Goal: Communication & Community: Answer question/provide support

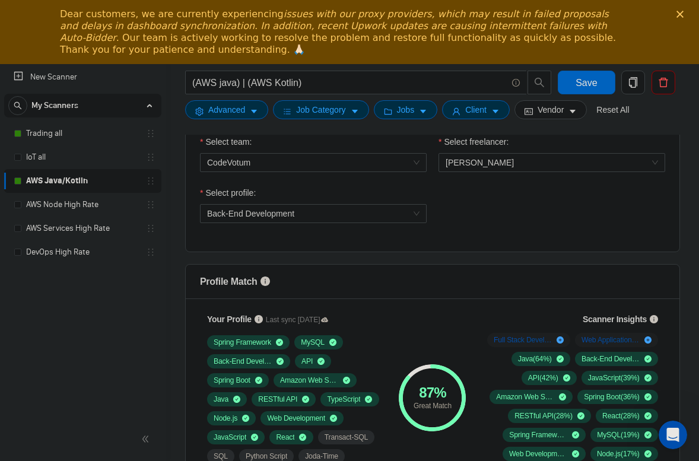
click at [682, 14] on icon "Close" at bounding box center [679, 14] width 7 height 7
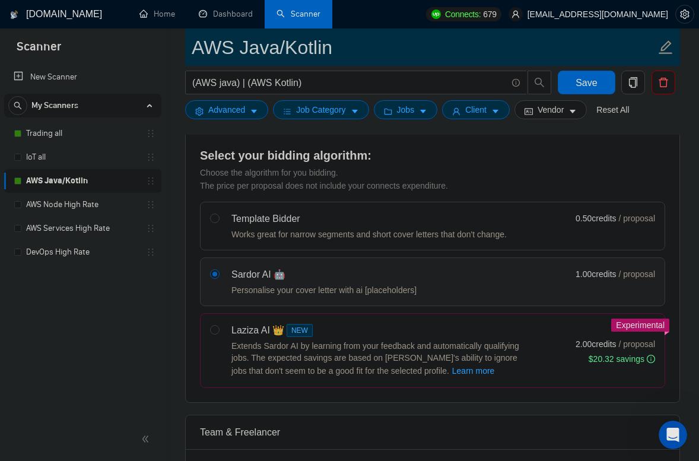
scroll to position [159, 0]
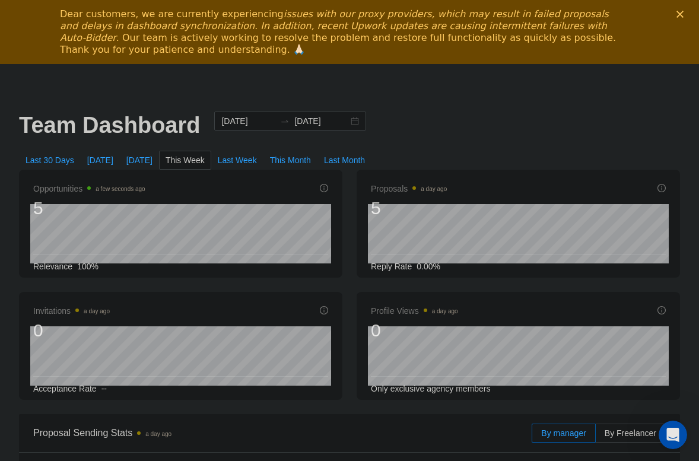
click at [675, 12] on div "Dear customers, we are currently experiencing issues with our proxy providers, …" at bounding box center [349, 32] width 699 height 55
click at [678, 13] on polygon "Close" at bounding box center [679, 14] width 7 height 7
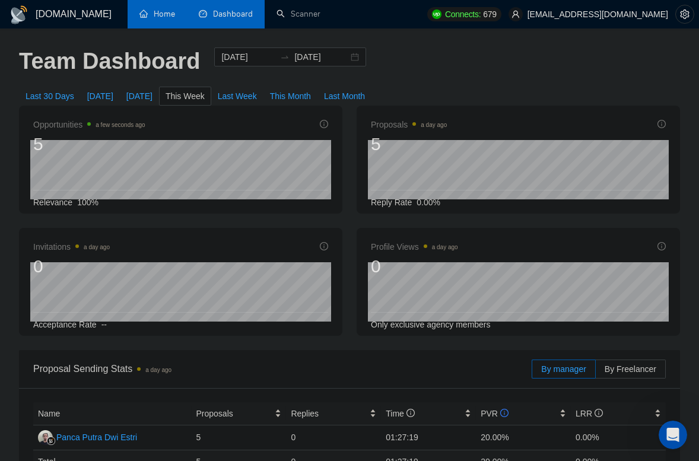
click at [170, 15] on link "Home" at bounding box center [157, 14] width 36 height 10
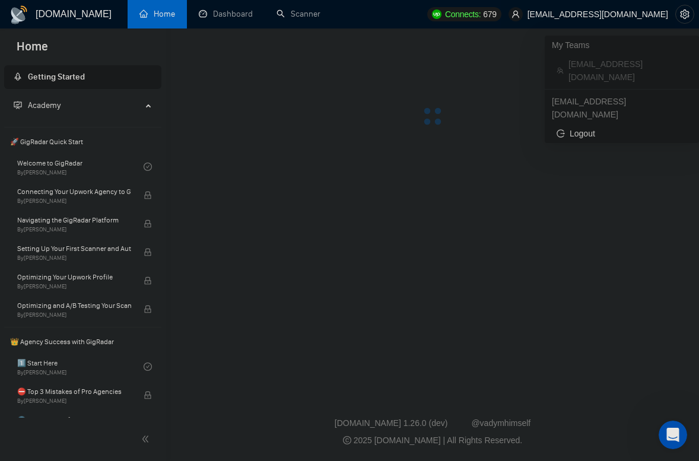
click at [618, 14] on span "[EMAIL_ADDRESS][DOMAIN_NAME]" at bounding box center [597, 14] width 141 height 0
click at [221, 19] on link "Dashboard" at bounding box center [226, 14] width 54 height 10
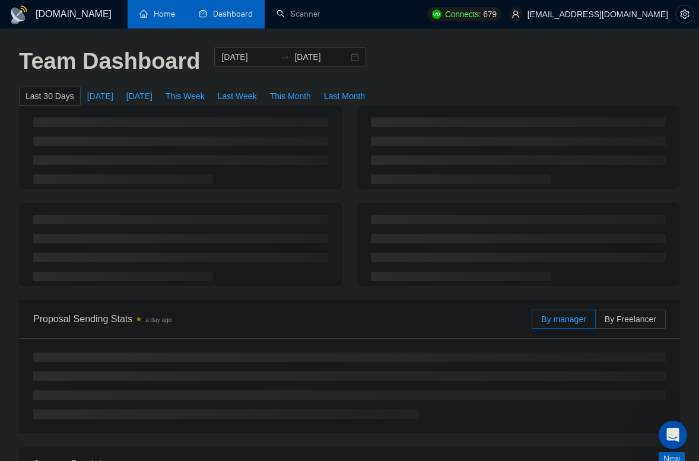
click at [175, 19] on link "Home" at bounding box center [157, 14] width 36 height 10
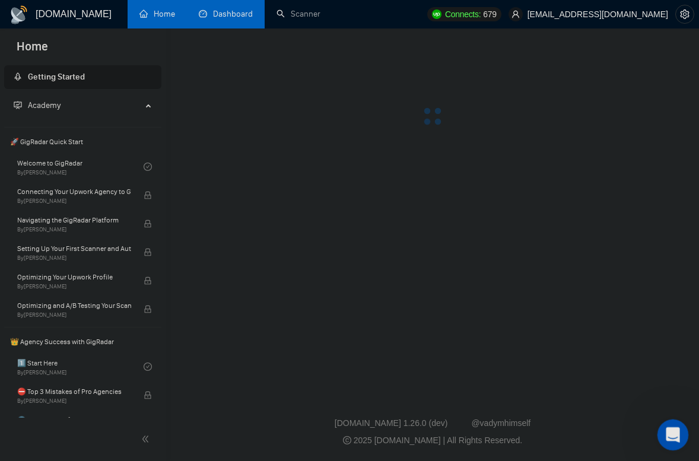
click at [675, 432] on icon "Open Intercom Messenger" at bounding box center [671, 434] width 20 height 20
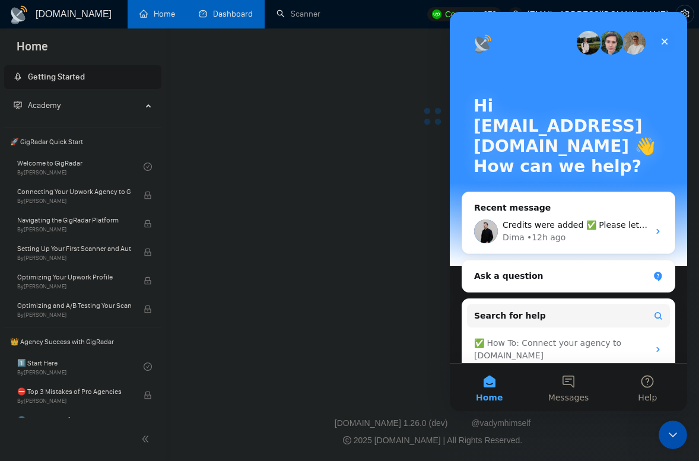
scroll to position [17, 0]
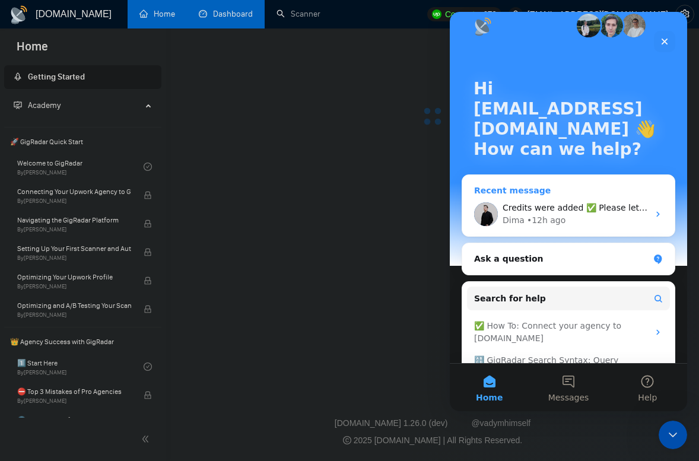
click at [556, 221] on div "• 12h ago" at bounding box center [546, 220] width 39 height 12
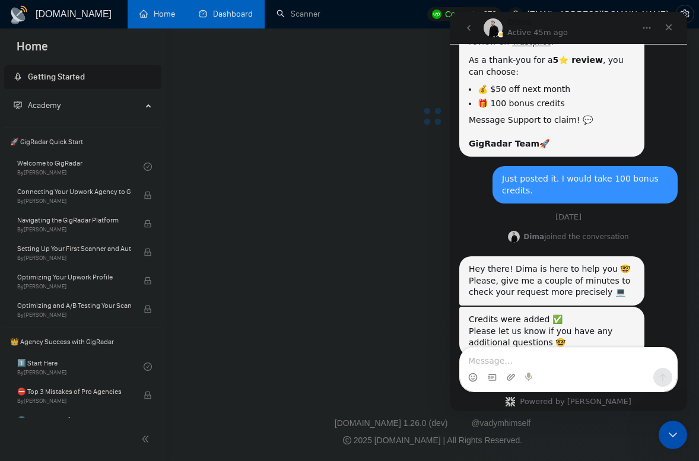
scroll to position [1073, 0]
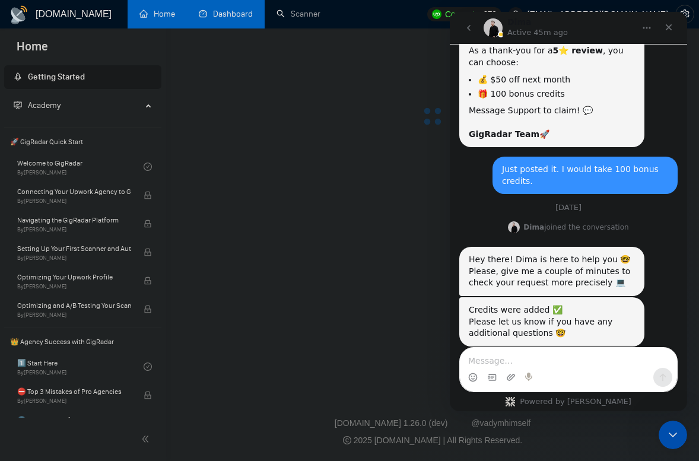
click at [528, 367] on textarea "Message…" at bounding box center [568, 358] width 217 height 20
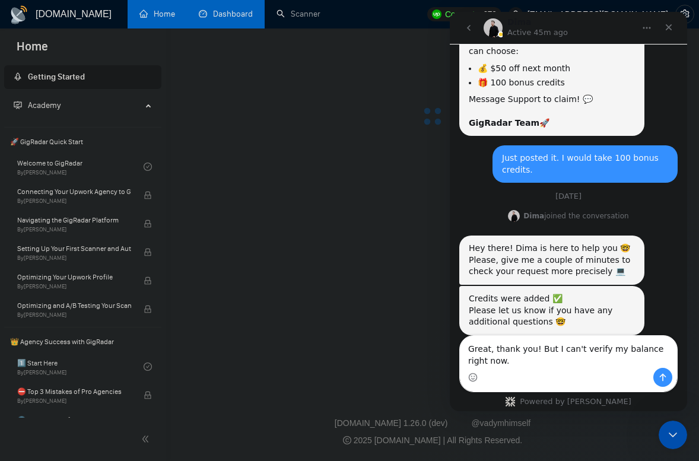
scroll to position [1084, 0]
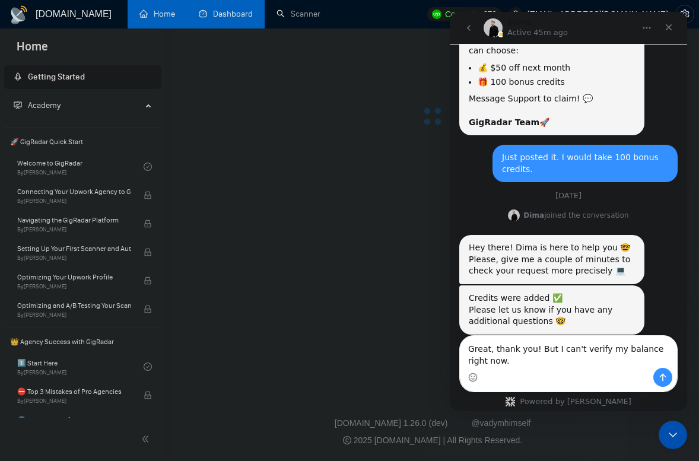
type textarea "Great, thank you! But I can't verify my balance right now."
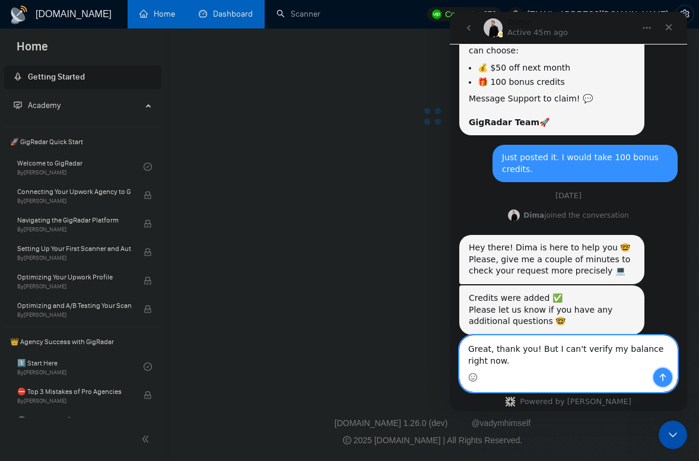
click at [661, 376] on icon "Send a message…" at bounding box center [663, 378] width 7 height 8
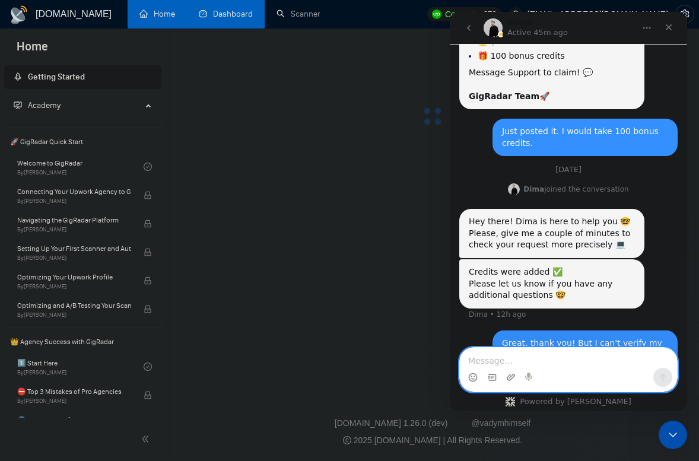
scroll to position [1120, 0]
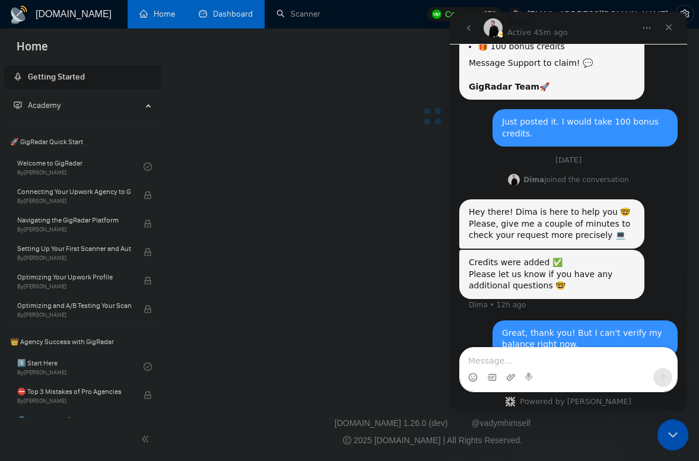
click at [670, 432] on icon "Close Intercom Messenger" at bounding box center [671, 433] width 14 height 14
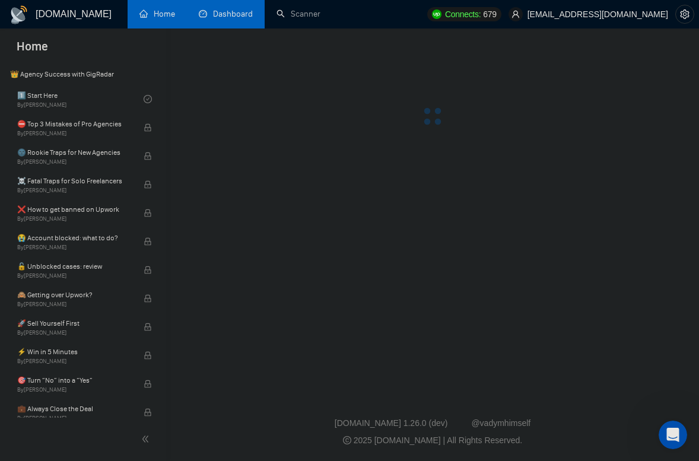
scroll to position [0, 0]
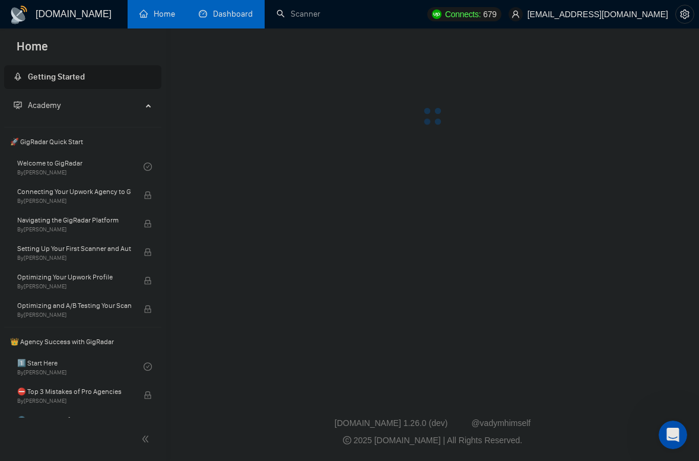
click at [78, 75] on span "Getting Started" at bounding box center [56, 77] width 57 height 10
click at [155, 17] on link "Home" at bounding box center [157, 14] width 36 height 10
click at [240, 14] on link "Dashboard" at bounding box center [226, 14] width 54 height 10
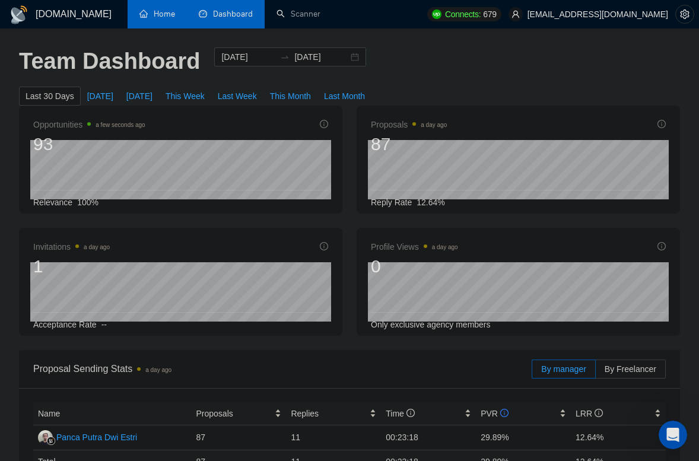
click at [162, 19] on link "Home" at bounding box center [157, 14] width 36 height 10
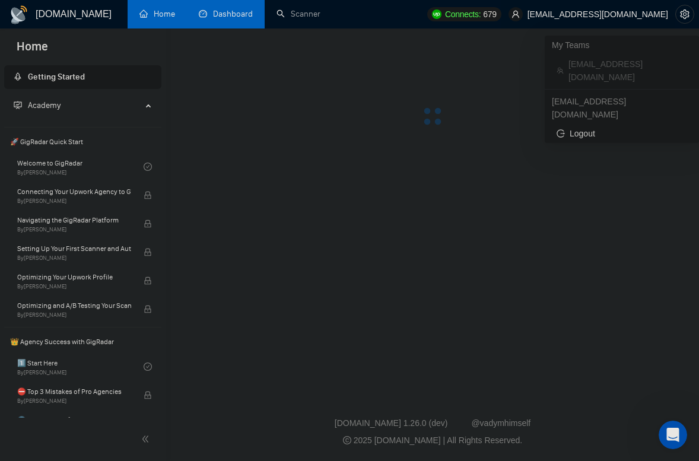
click at [644, 14] on span "[EMAIL_ADDRESS][DOMAIN_NAME]" at bounding box center [597, 14] width 141 height 0
click at [470, 111] on div at bounding box center [432, 86] width 495 height 78
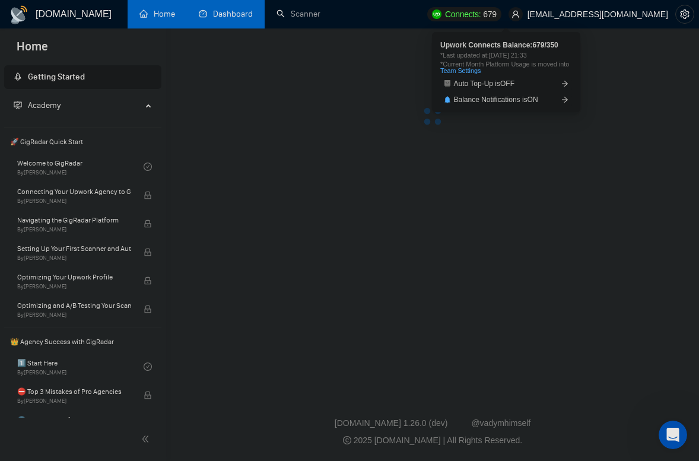
click at [481, 18] on span "Connects:" at bounding box center [463, 14] width 36 height 13
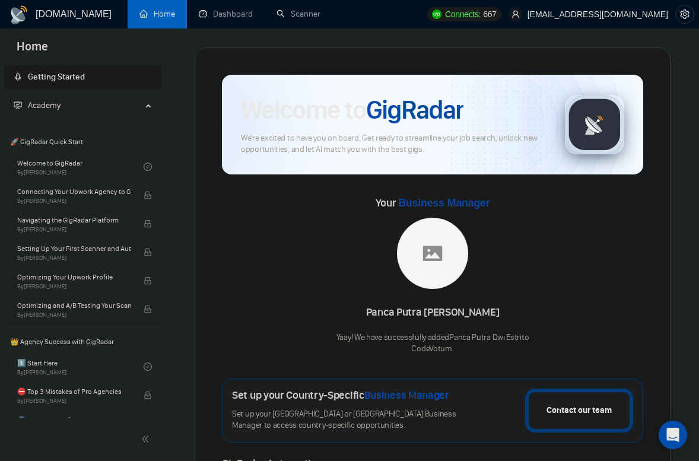
click at [147, 104] on icon at bounding box center [150, 104] width 6 height 0
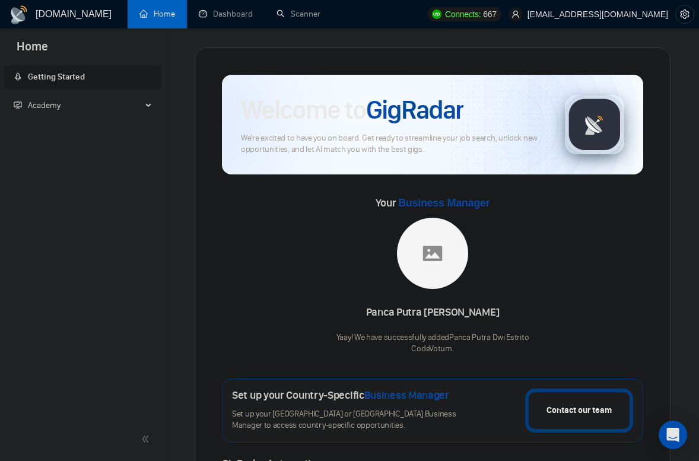
click at [142, 106] on div "Academy" at bounding box center [83, 106] width 158 height 24
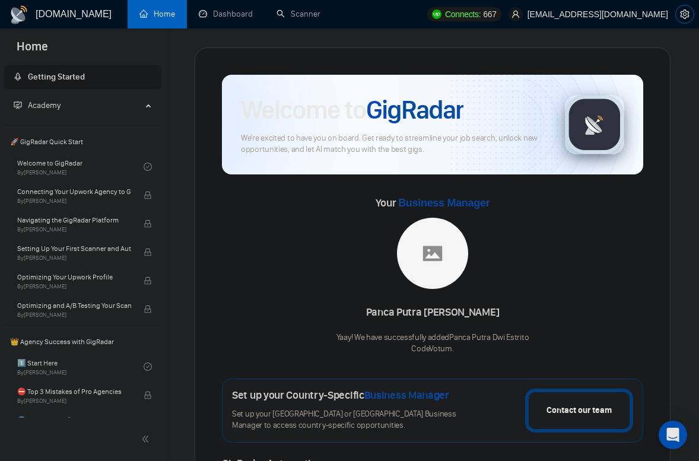
click at [682, 8] on button "button" at bounding box center [684, 14] width 19 height 19
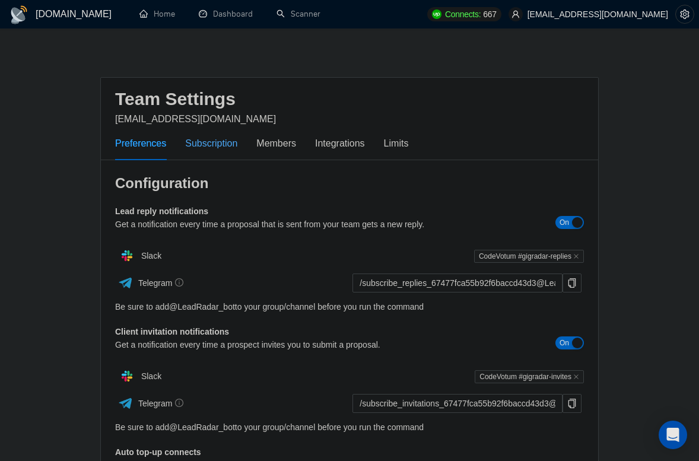
click at [218, 143] on div "Subscription" at bounding box center [211, 143] width 52 height 15
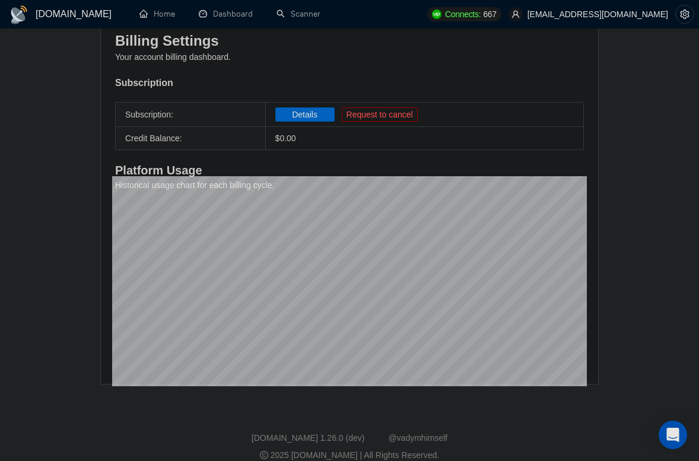
scroll to position [133, 0]
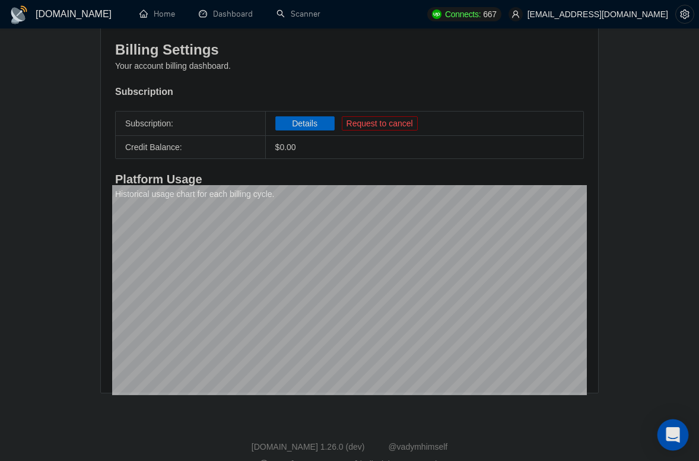
click at [669, 431] on icon "Open Intercom Messenger" at bounding box center [673, 434] width 14 height 15
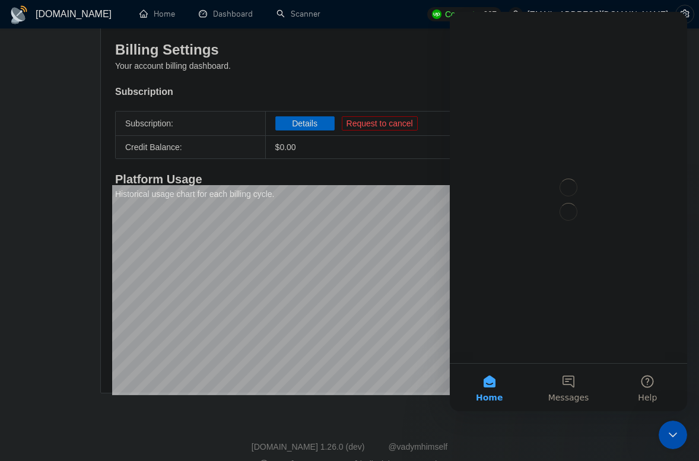
scroll to position [0, 0]
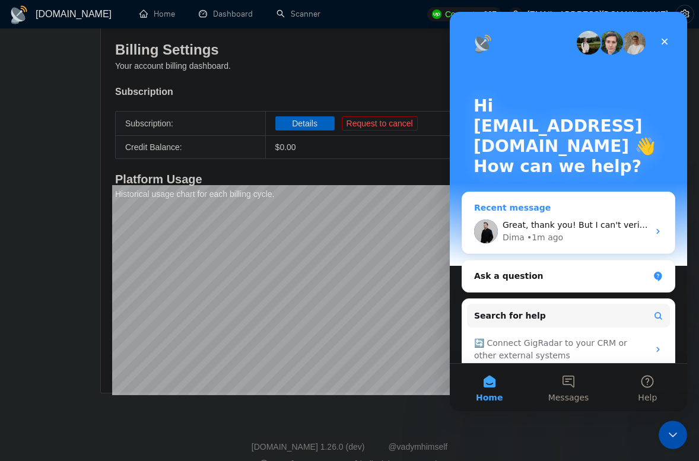
click at [564, 223] on span "Great, thank you! But I can't verify my balance right now." at bounding box center [621, 224] width 239 height 9
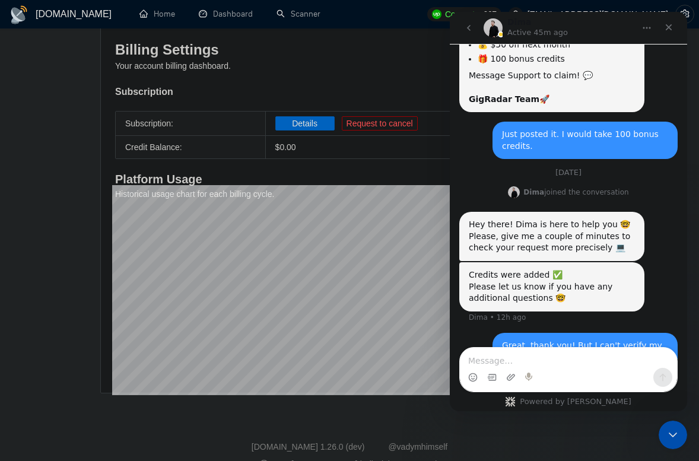
scroll to position [1120, 0]
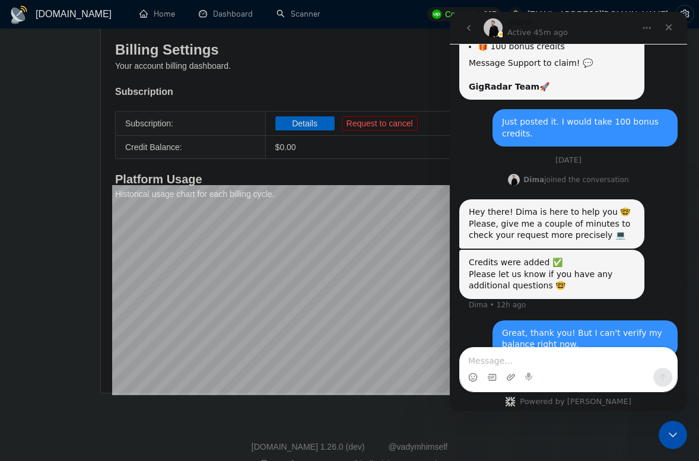
click at [549, 361] on textarea "Message…" at bounding box center [568, 358] width 217 height 20
click at [501, 354] on textarea "Message…" at bounding box center [568, 358] width 217 height 20
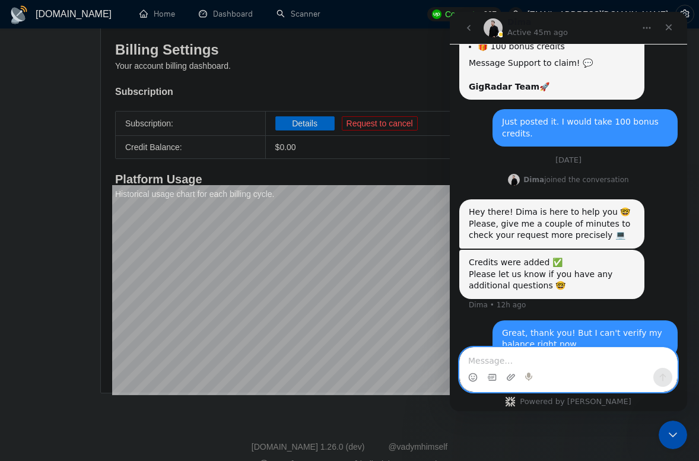
click at [491, 364] on textarea "Message…" at bounding box center [568, 358] width 217 height 20
click at [493, 362] on textarea "Message…" at bounding box center [568, 358] width 217 height 20
paste textarea "Okay, I just checked it, credits are there, but I have a concern that your syst…"
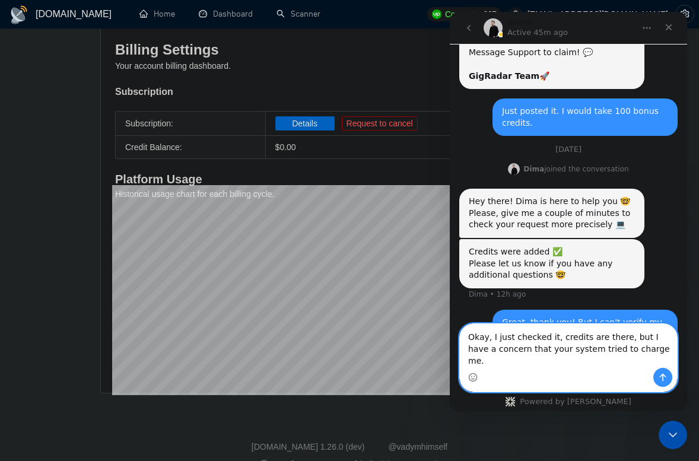
scroll to position [1132, 0]
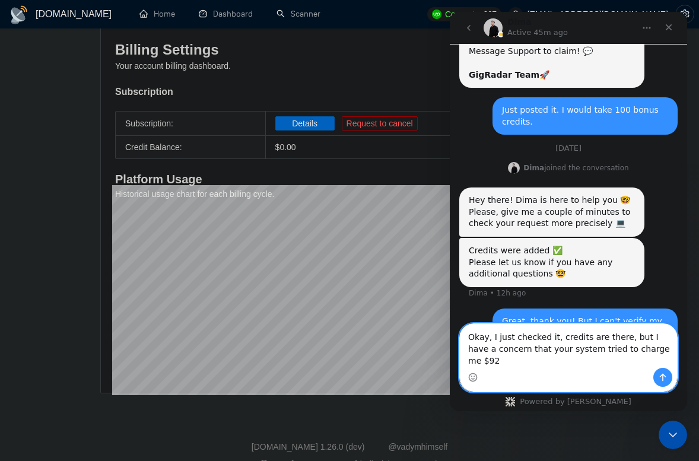
type textarea "Okay, I just checked it, credits are there, but I have a concern that your syst…"
click at [668, 380] on button "Send a message…" at bounding box center [662, 377] width 19 height 19
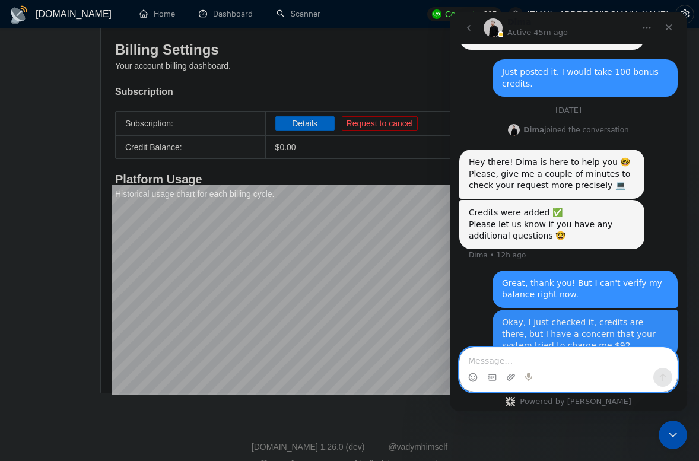
scroll to position [1170, 0]
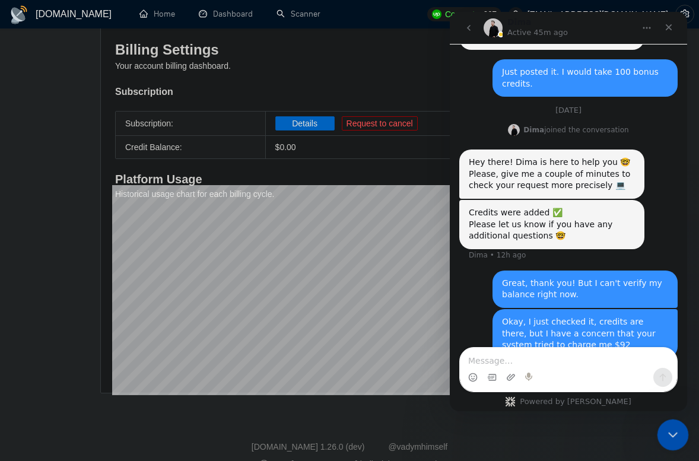
click at [675, 429] on icon "Close Intercom Messenger" at bounding box center [671, 433] width 14 height 14
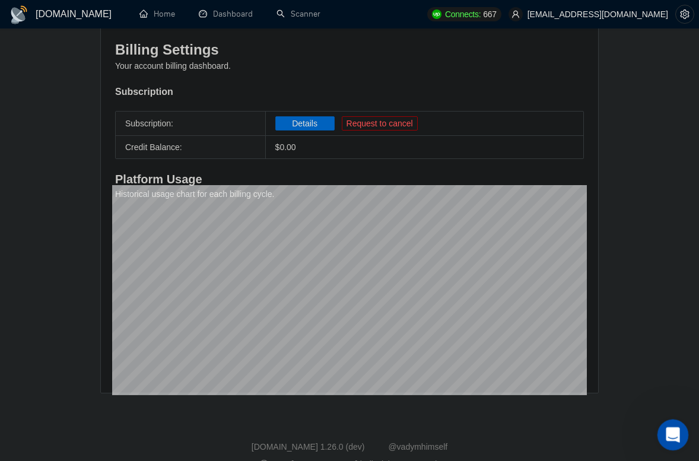
click at [663, 427] on div "Open Intercom Messenger" at bounding box center [670, 432] width 39 height 39
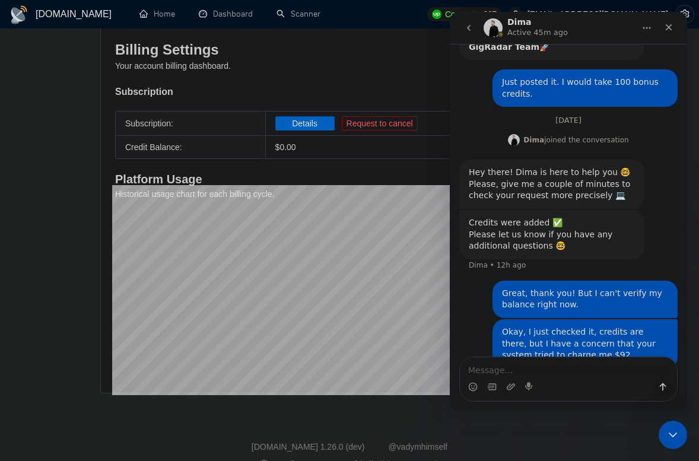
scroll to position [1160, 0]
click at [523, 366] on textarea "Message…" at bounding box center [568, 367] width 217 height 20
click at [667, 433] on icon "Close Intercom Messenger" at bounding box center [671, 433] width 14 height 14
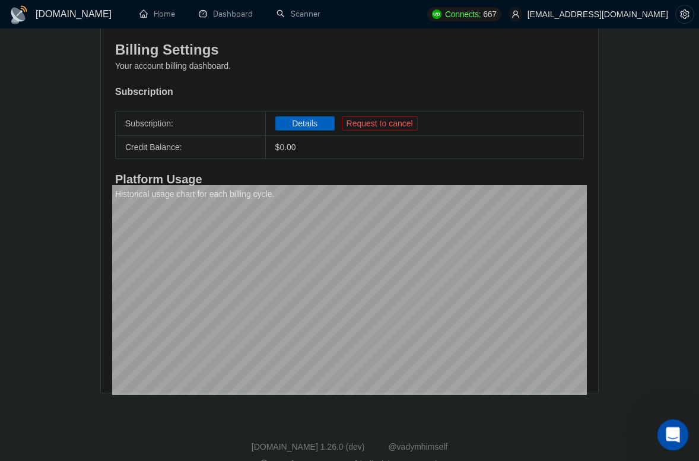
click at [667, 433] on icon "Open Intercom Messenger" at bounding box center [671, 434] width 20 height 20
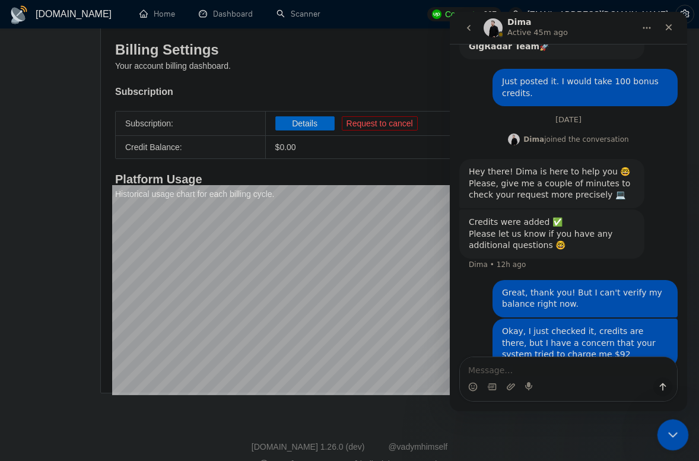
click at [667, 433] on icon "Close Intercom Messenger" at bounding box center [671, 433] width 14 height 14
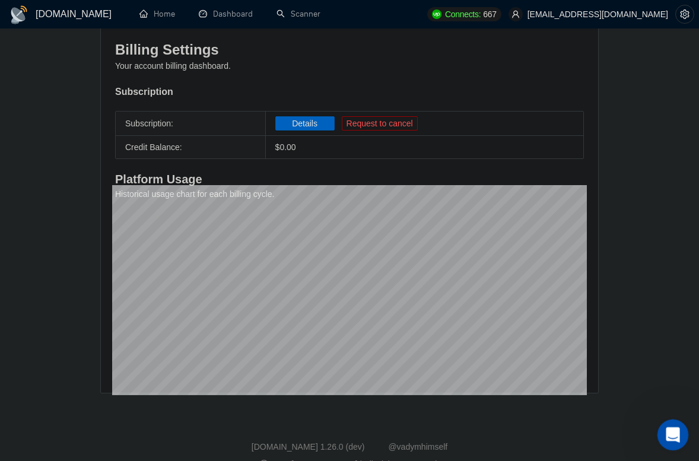
click at [667, 433] on icon "Open Intercom Messenger" at bounding box center [671, 434] width 20 height 20
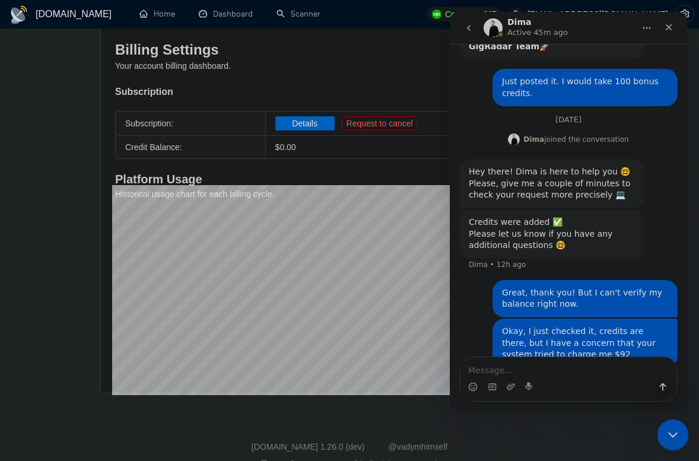
click at [667, 433] on icon "Close Intercom Messenger" at bounding box center [671, 433] width 14 height 14
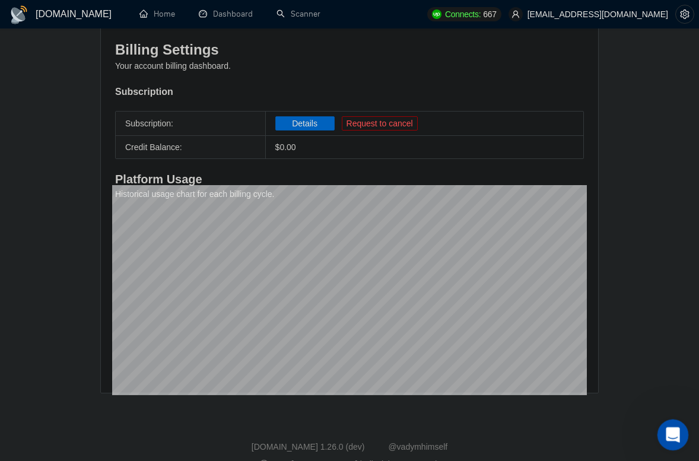
click at [667, 433] on icon "Open Intercom Messenger" at bounding box center [671, 434] width 20 height 20
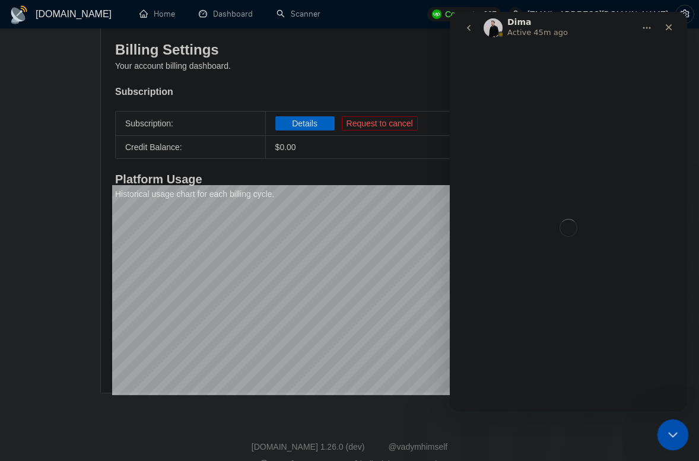
click at [667, 433] on icon "Close Intercom Messenger" at bounding box center [671, 433] width 14 height 14
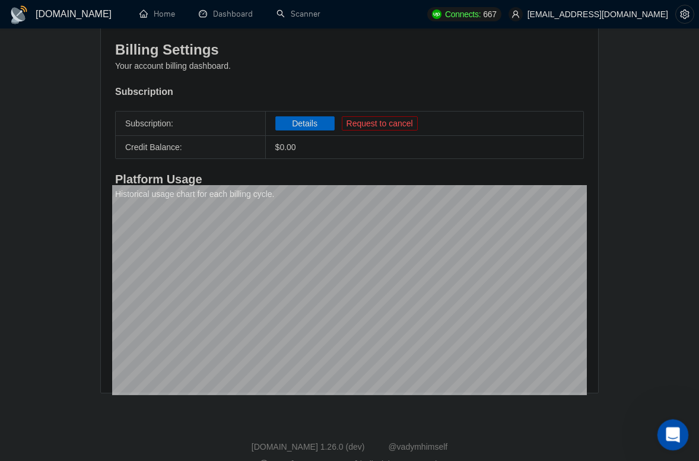
click at [668, 430] on icon "Open Intercom Messenger" at bounding box center [671, 434] width 20 height 20
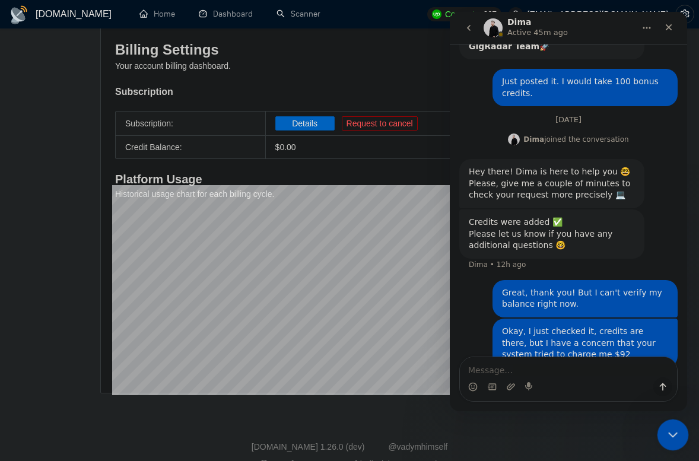
click at [663, 435] on div "Close Intercom Messenger" at bounding box center [671, 433] width 28 height 28
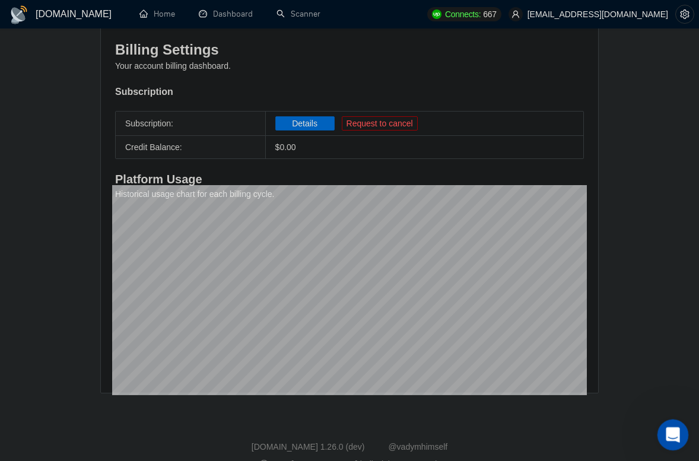
click at [679, 434] on div "Open Intercom Messenger" at bounding box center [670, 432] width 39 height 39
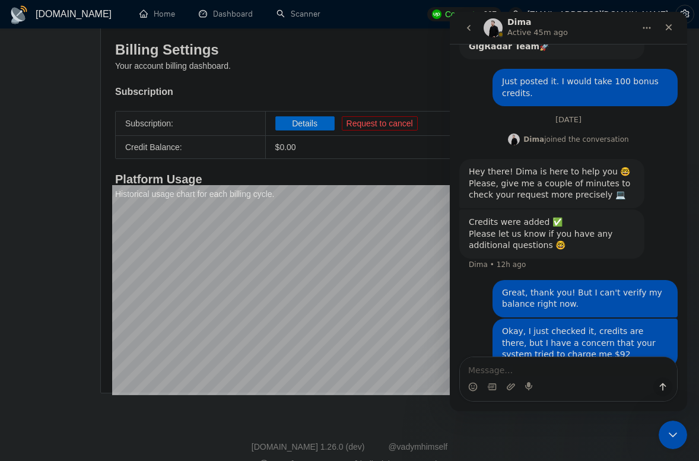
click at [518, 368] on textarea "Message…" at bounding box center [568, 367] width 217 height 20
click at [516, 368] on textarea "Message…" at bounding box center [568, 367] width 217 height 20
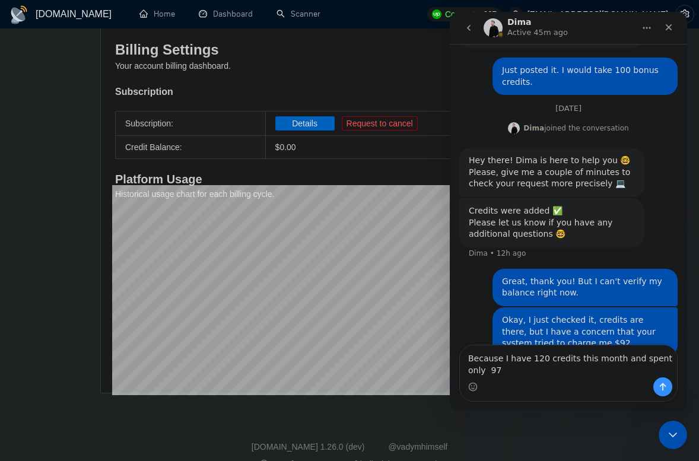
scroll to position [1172, 0]
type textarea "Because I have 120 credits this month and spent only 97"
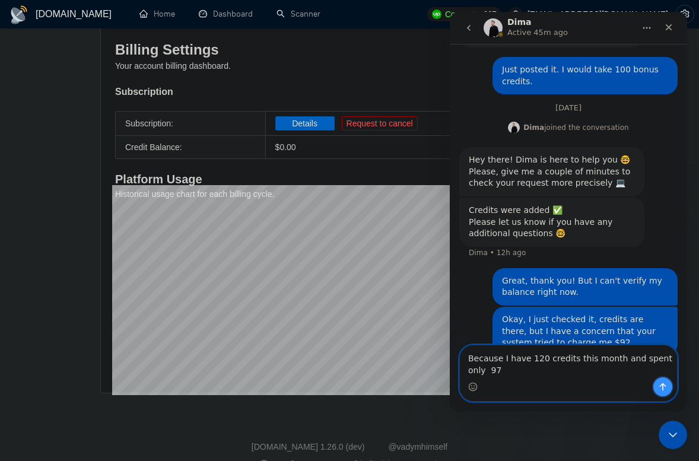
click at [660, 382] on icon "Send a message…" at bounding box center [662, 386] width 9 height 9
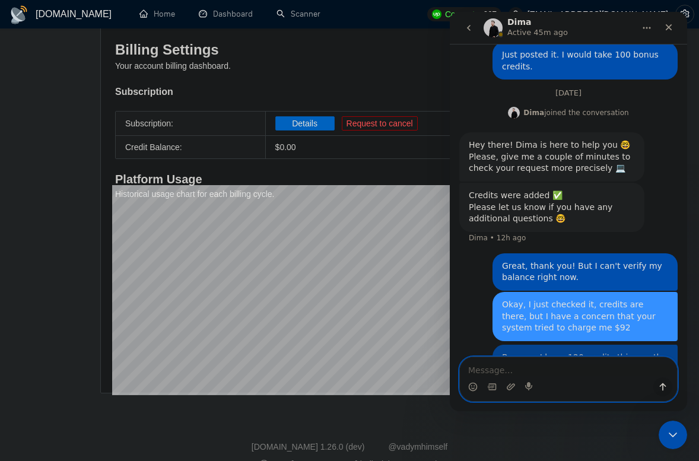
scroll to position [1200, 0]
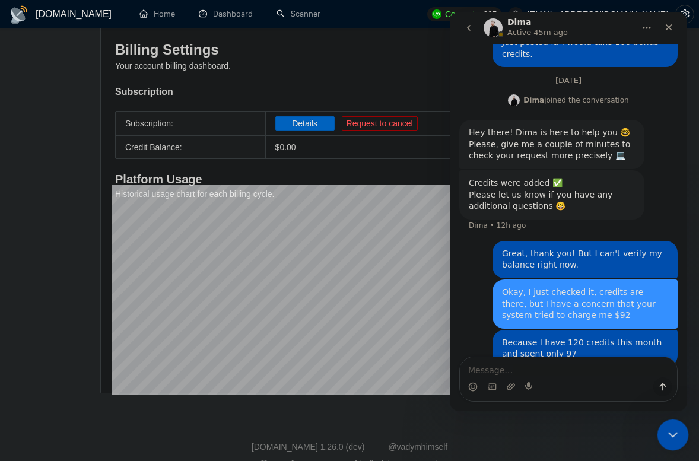
click at [677, 433] on icon "Close Intercom Messenger" at bounding box center [671, 433] width 14 height 14
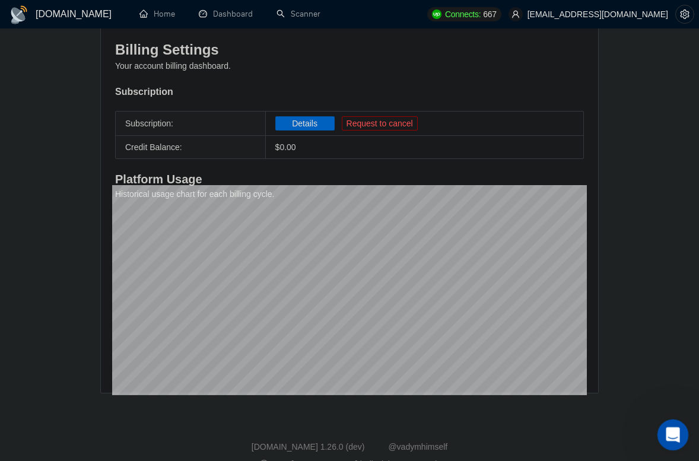
click at [676, 433] on icon "Open Intercom Messenger" at bounding box center [671, 434] width 20 height 20
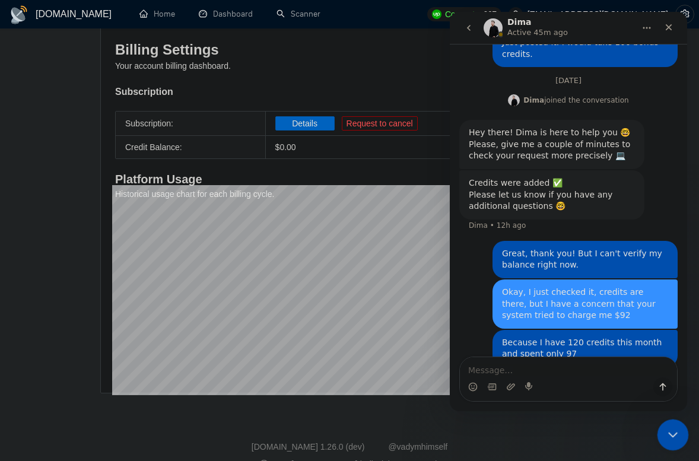
click at [676, 430] on icon "Close Intercom Messenger" at bounding box center [671, 433] width 14 height 14
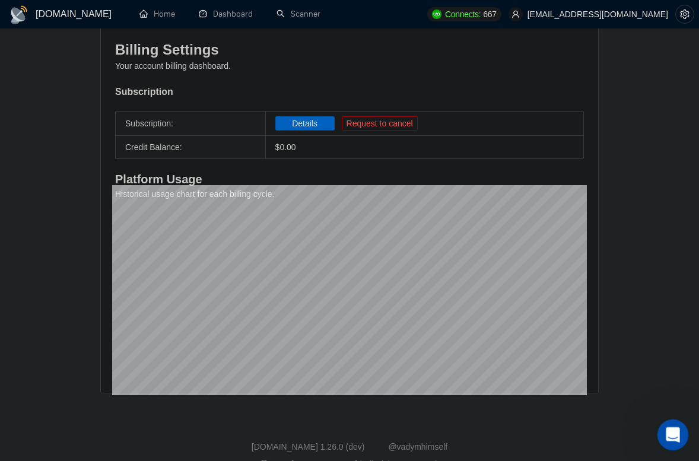
click at [670, 439] on icon "Open Intercom Messenger" at bounding box center [671, 434] width 20 height 20
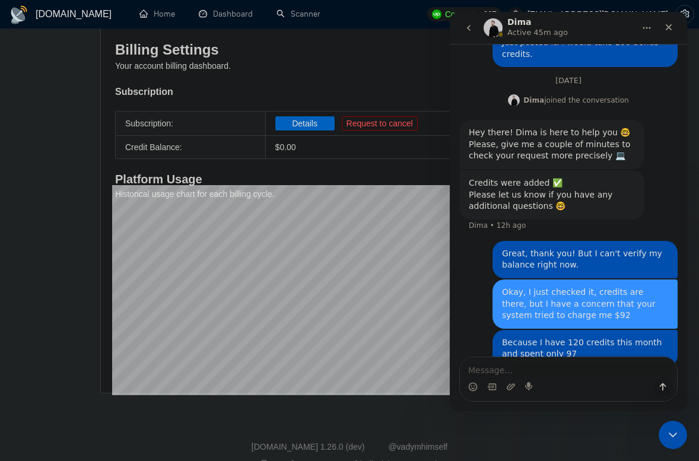
click at [542, 365] on textarea "Message…" at bounding box center [568, 367] width 217 height 20
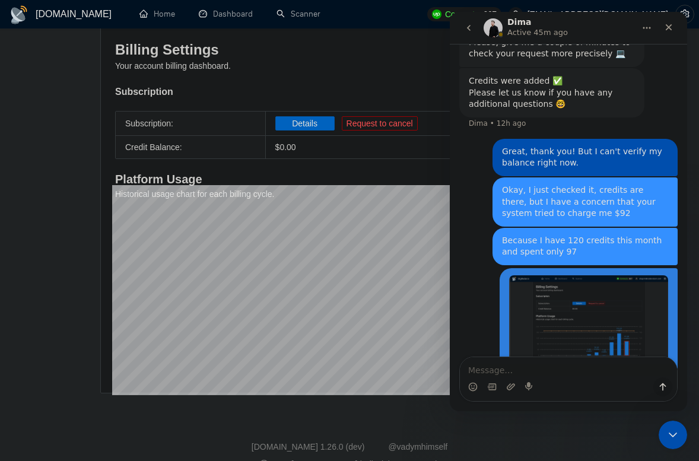
scroll to position [1315, 0]
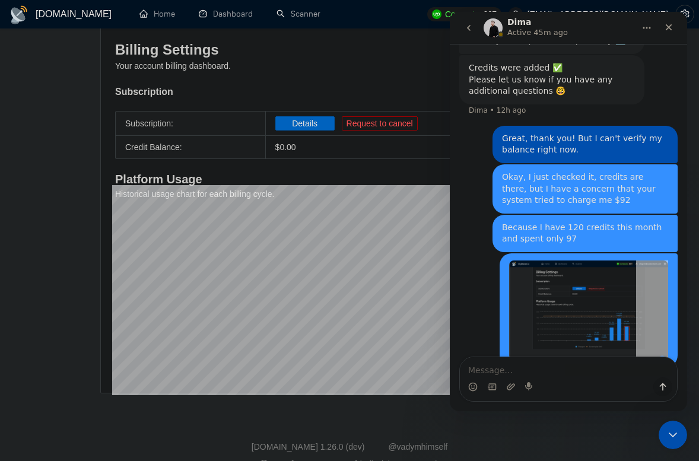
click at [580, 303] on img "user says…" at bounding box center [588, 310] width 159 height 100
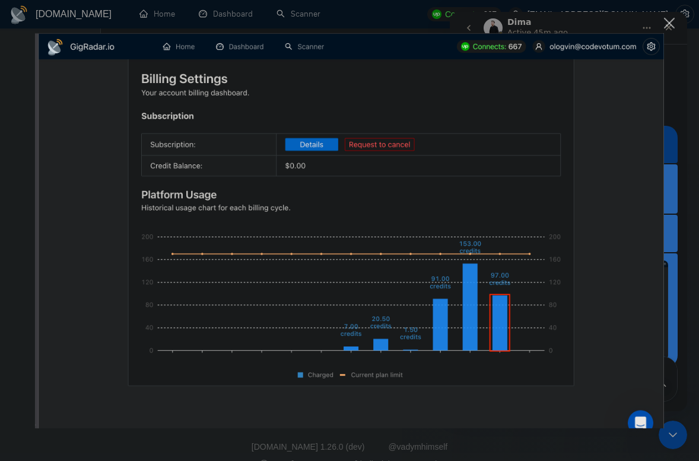
click at [670, 26] on div "Close" at bounding box center [669, 23] width 11 height 11
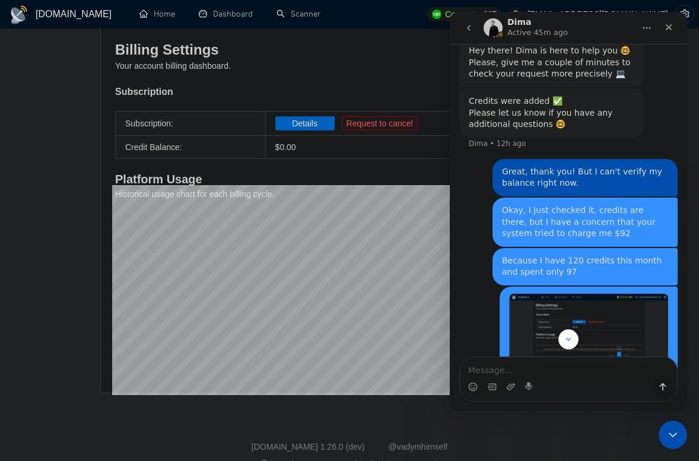
scroll to position [1315, 0]
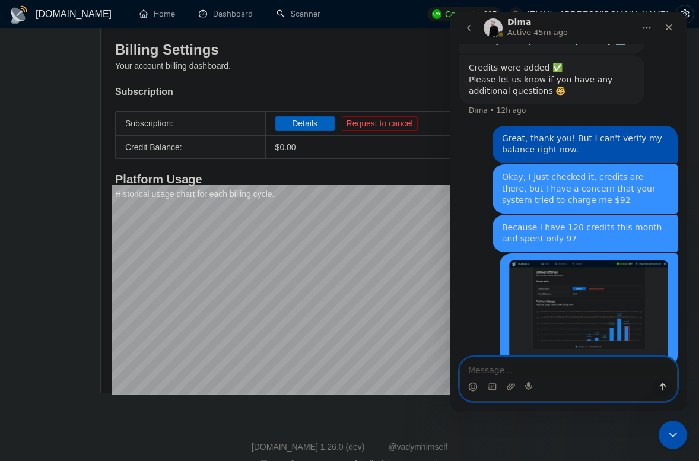
click at [527, 370] on textarea "Message…" at bounding box center [568, 367] width 217 height 20
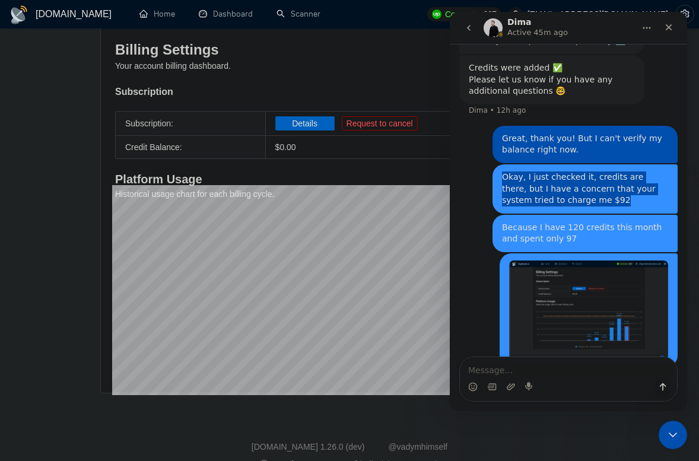
drag, startPoint x: 503, startPoint y: 153, endPoint x: 577, endPoint y: 177, distance: 77.3
click at [577, 177] on div "Okay, I just checked it, credits are there, but I have a concern that your syst…" at bounding box center [585, 188] width 166 height 35
drag, startPoint x: 577, startPoint y: 177, endPoint x: 501, endPoint y: 155, distance: 78.9
click at [501, 164] on div "Okay, I just checked it, credits are there, but I have a concern that your syst…" at bounding box center [584, 188] width 185 height 49
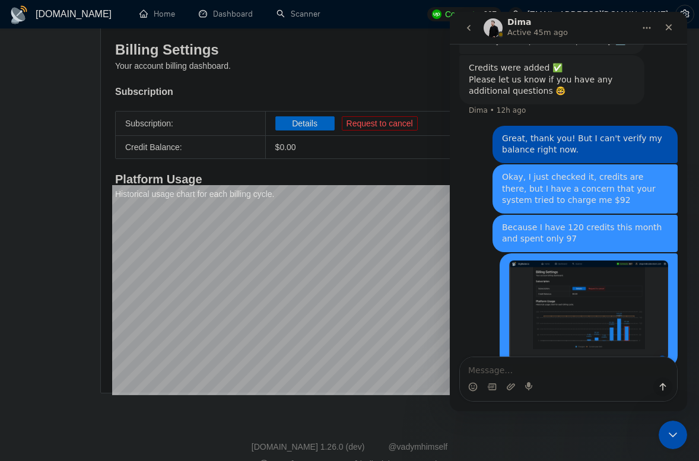
click at [513, 171] on div "Okay, I just checked it, credits are there, but I have a concern that your syst…" at bounding box center [585, 188] width 166 height 35
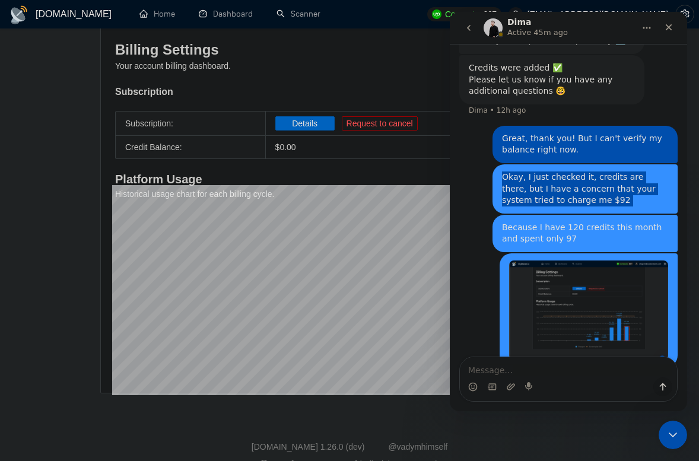
click at [513, 171] on div "Okay, I just checked it, credits are there, but I have a concern that your syst…" at bounding box center [585, 188] width 166 height 35
drag, startPoint x: 509, startPoint y: 155, endPoint x: 556, endPoint y: 163, distance: 47.5
click at [550, 171] on div "Okay, I just checked it, credits are there, but I have a concern that your syst…" at bounding box center [585, 188] width 166 height 35
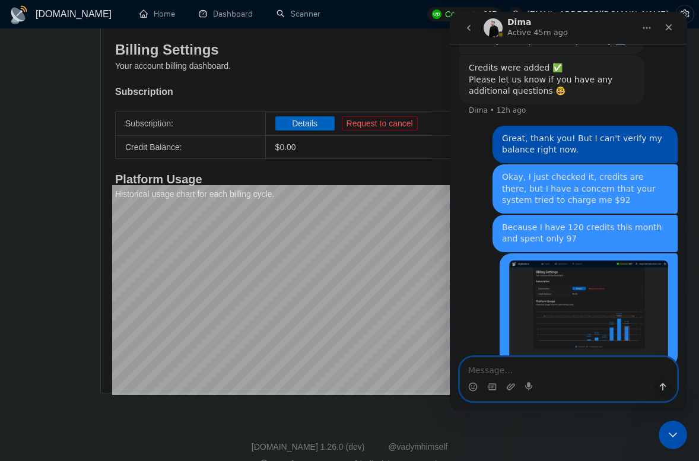
click at [530, 366] on textarea "Message…" at bounding box center [568, 367] width 217 height 20
click at [486, 369] on textarea "Message…" at bounding box center [568, 367] width 217 height 20
click at [485, 370] on textarea "Message…" at bounding box center [568, 367] width 217 height 20
click at [489, 370] on textarea "Message…" at bounding box center [568, 367] width 217 height 20
paste textarea "Okay, I can see that only limit increased, but not the credits. Credit balance …"
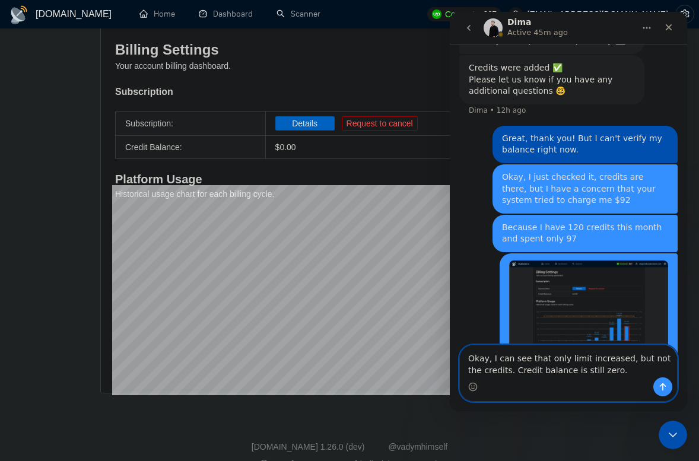
scroll to position [1326, 0]
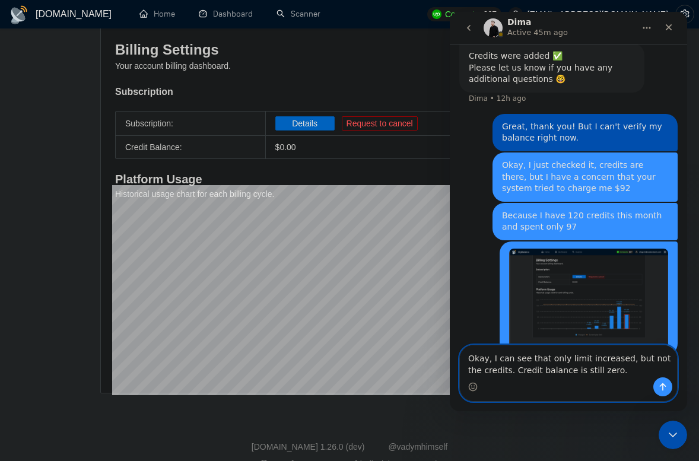
paste textarea "Where can I see a bonus credit balance?"
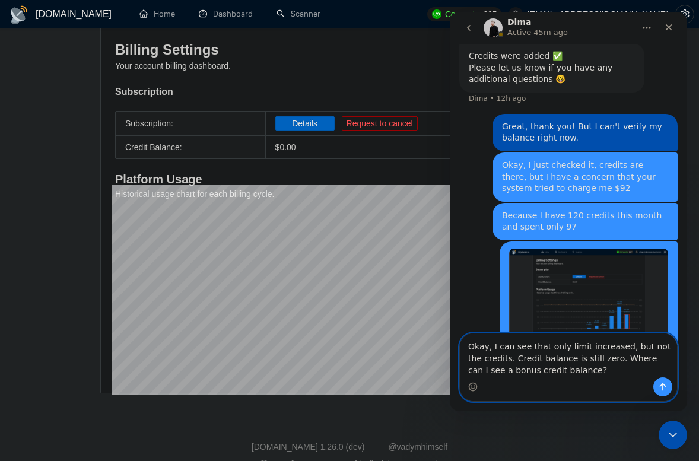
scroll to position [1338, 0]
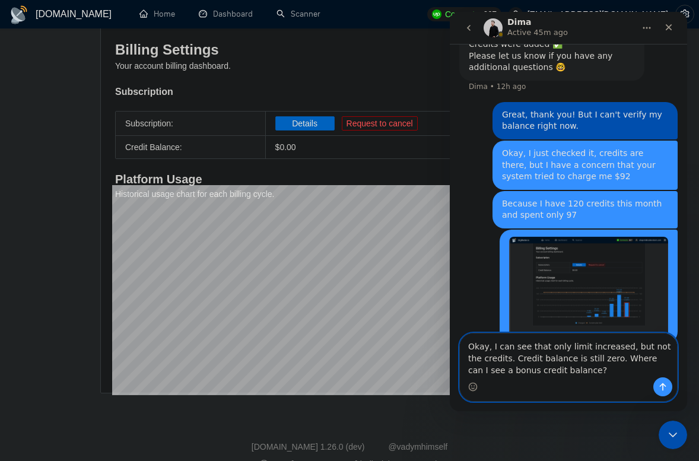
type textarea "Okay, I can see that only limit increased, but not the credits. Credit balance …"
click at [660, 387] on icon "Send a message…" at bounding box center [662, 386] width 9 height 9
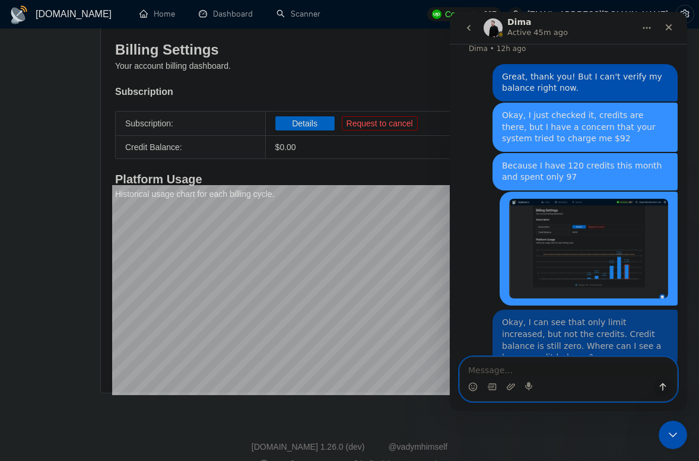
scroll to position [1376, 0]
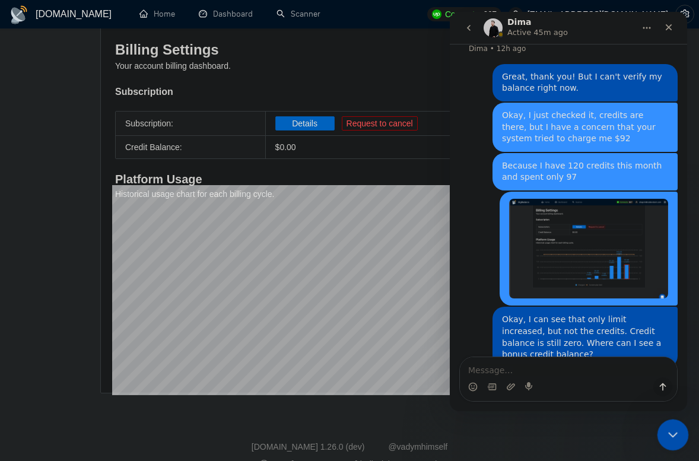
click at [671, 433] on icon "Close Intercom Messenger" at bounding box center [671, 433] width 14 height 14
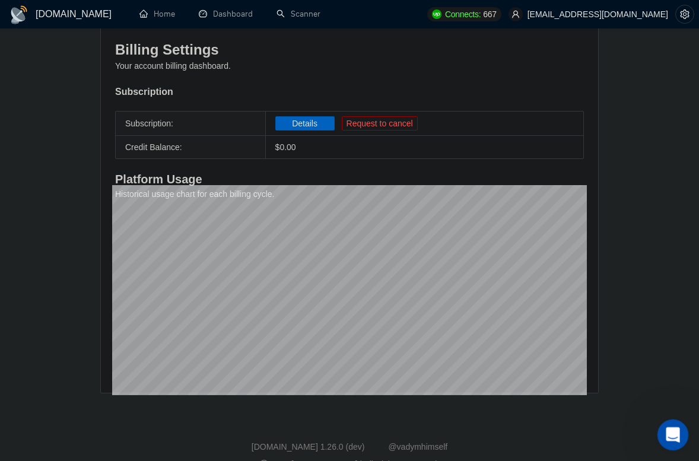
click at [673, 425] on div "Open Intercom Messenger" at bounding box center [670, 432] width 39 height 39
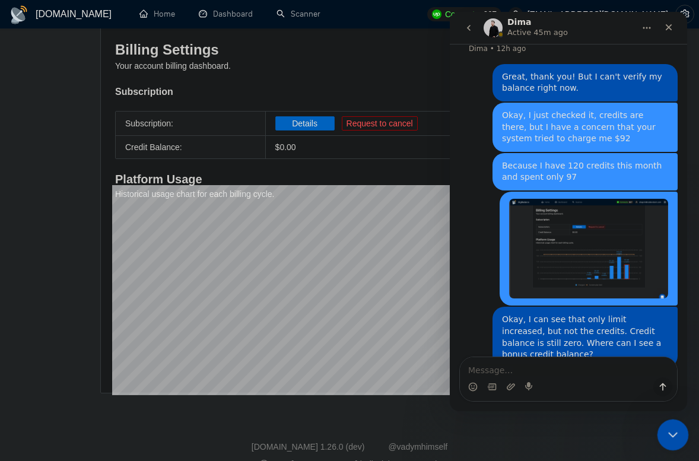
click at [670, 428] on icon "Close Intercom Messenger" at bounding box center [671, 433] width 14 height 14
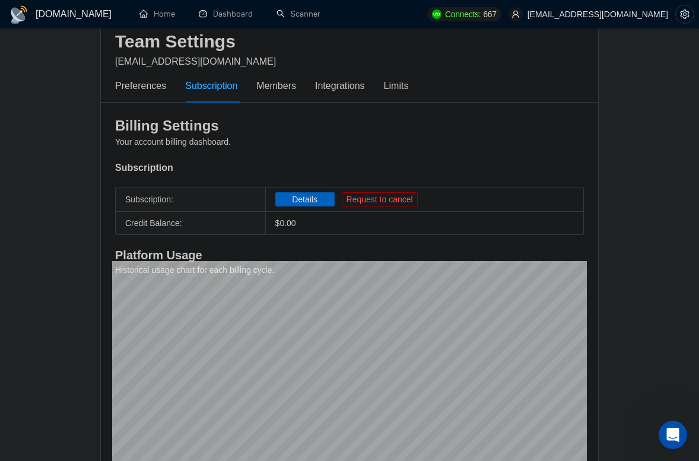
scroll to position [0, 0]
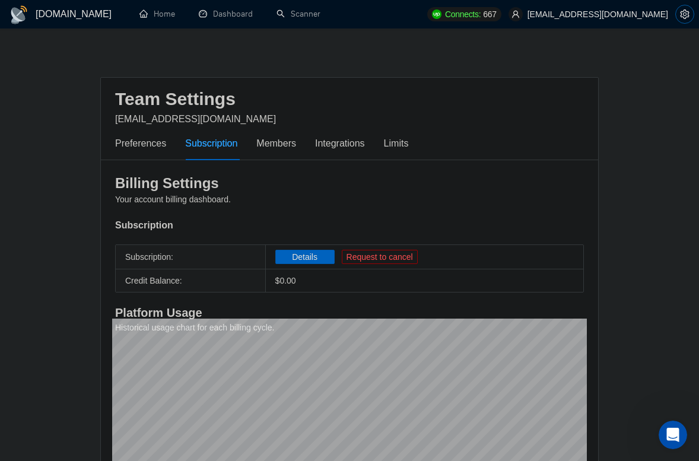
click at [679, 20] on button "button" at bounding box center [684, 14] width 19 height 19
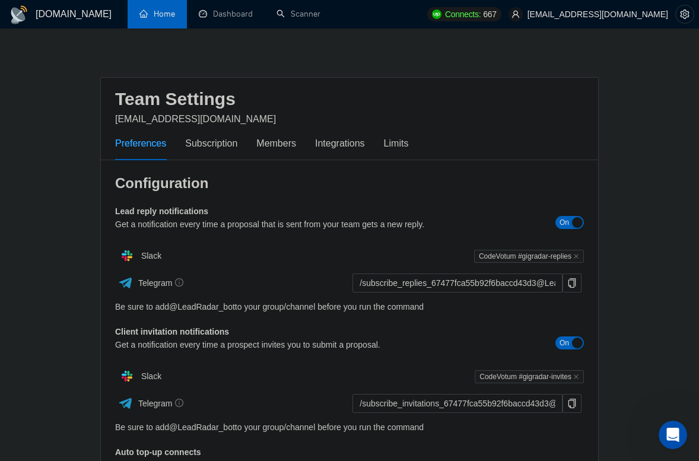
click at [171, 18] on link "Home" at bounding box center [157, 14] width 36 height 10
